Goal: Find specific page/section: Find specific page/section

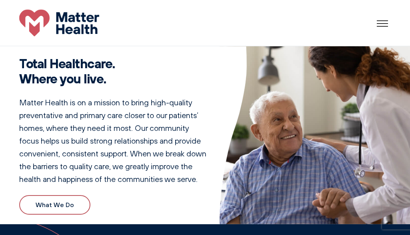
click at [380, 24] on div at bounding box center [382, 23] width 24 height 24
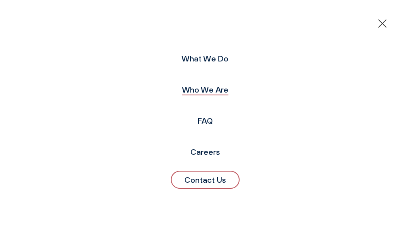
click at [205, 88] on link "Who We Are" at bounding box center [205, 90] width 46 height 10
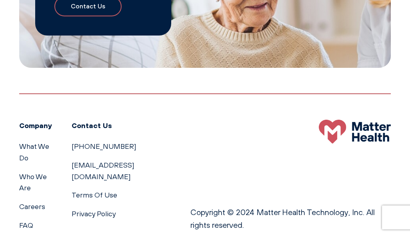
scroll to position [717, 0]
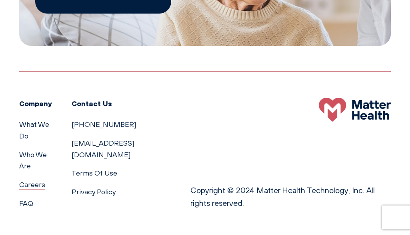
click at [32, 189] on link "Careers" at bounding box center [32, 185] width 26 height 8
click at [21, 208] on li "FAQ" at bounding box center [35, 204] width 33 height 12
click at [25, 204] on link "FAQ" at bounding box center [26, 203] width 14 height 8
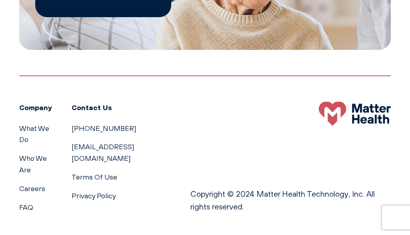
scroll to position [1186, 0]
